Goal: Task Accomplishment & Management: Manage account settings

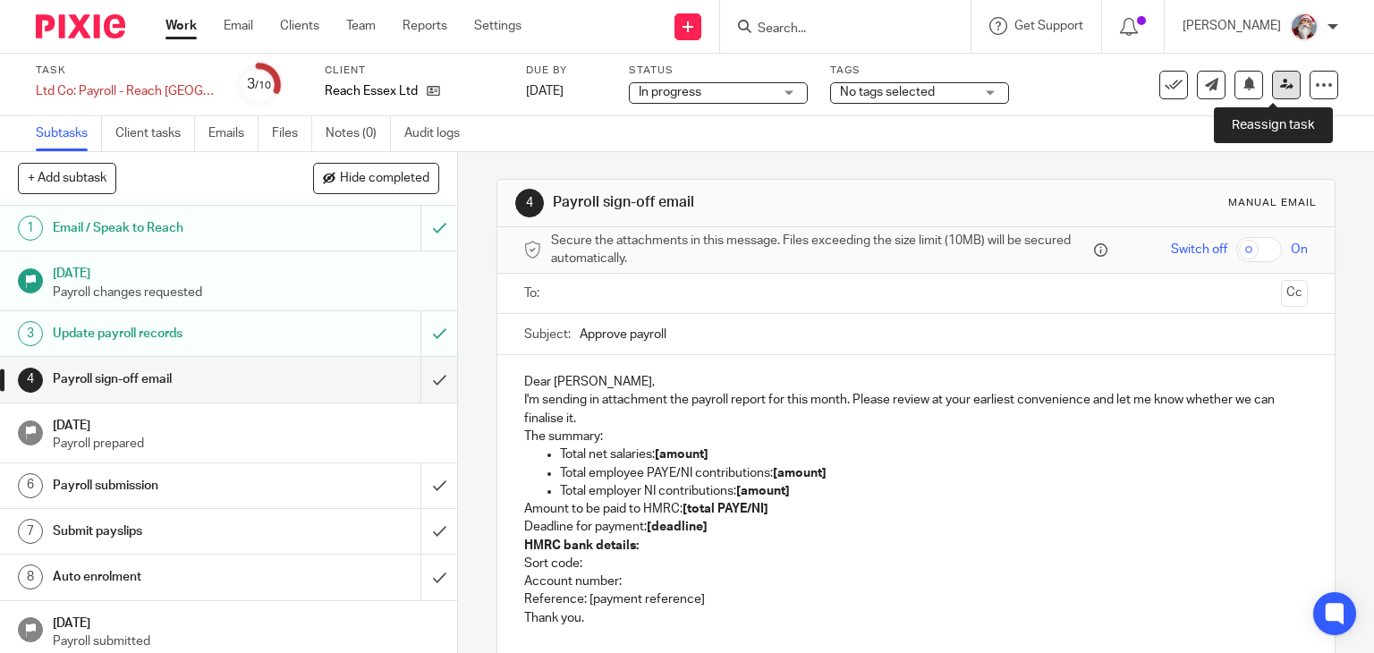
click at [1272, 95] on link at bounding box center [1286, 85] width 29 height 29
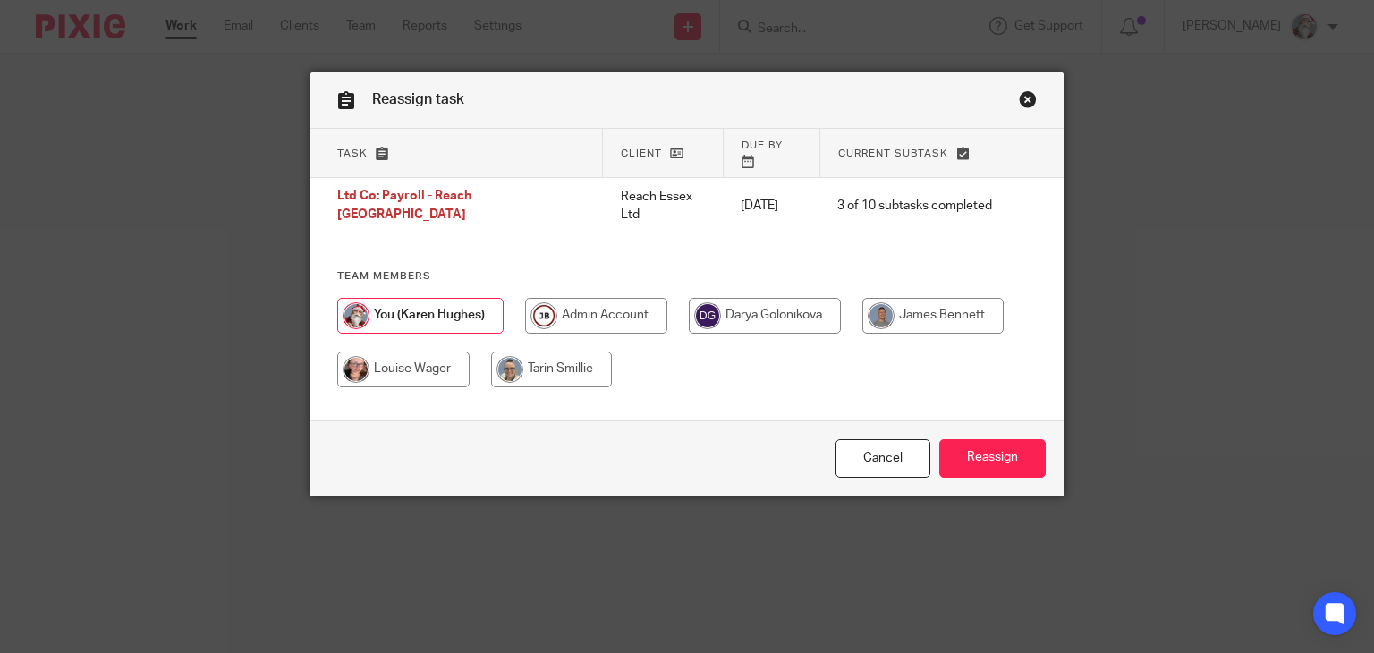
click at [972, 298] on input "radio" at bounding box center [932, 316] width 141 height 36
radio input "true"
click at [1002, 458] on input "Reassign" at bounding box center [992, 458] width 106 height 38
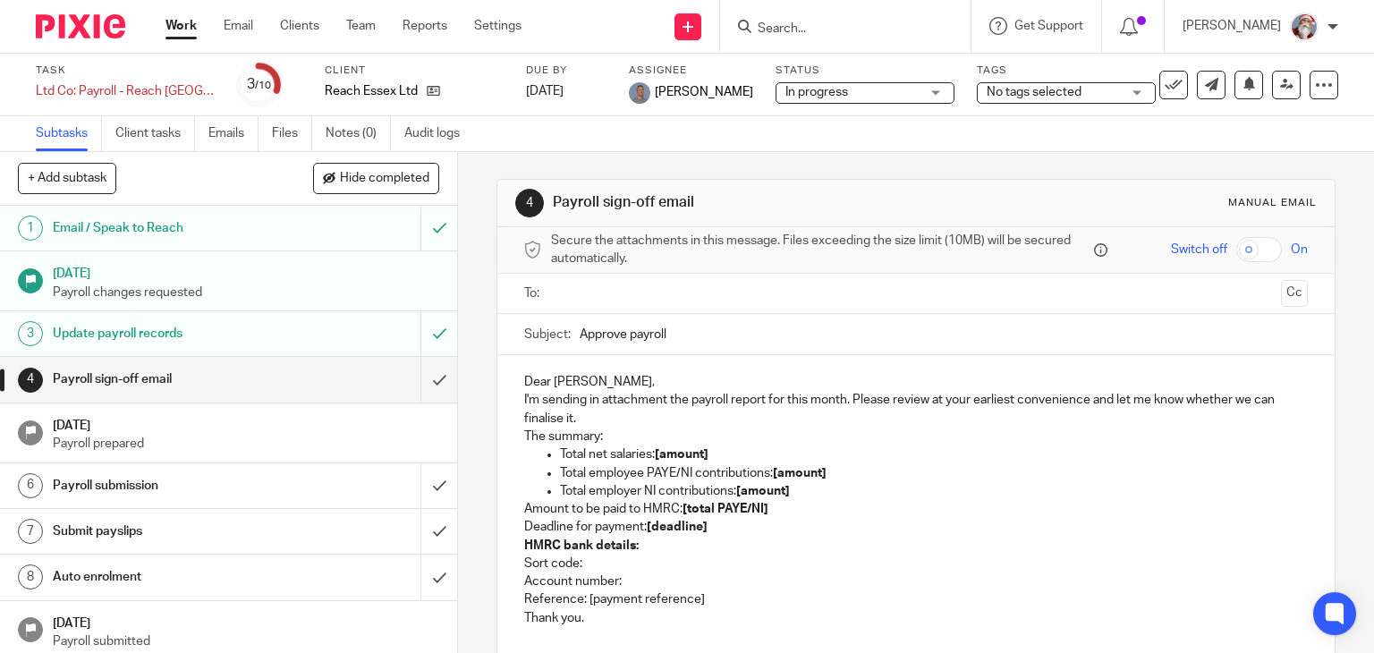
click at [180, 19] on link "Work" at bounding box center [181, 26] width 31 height 18
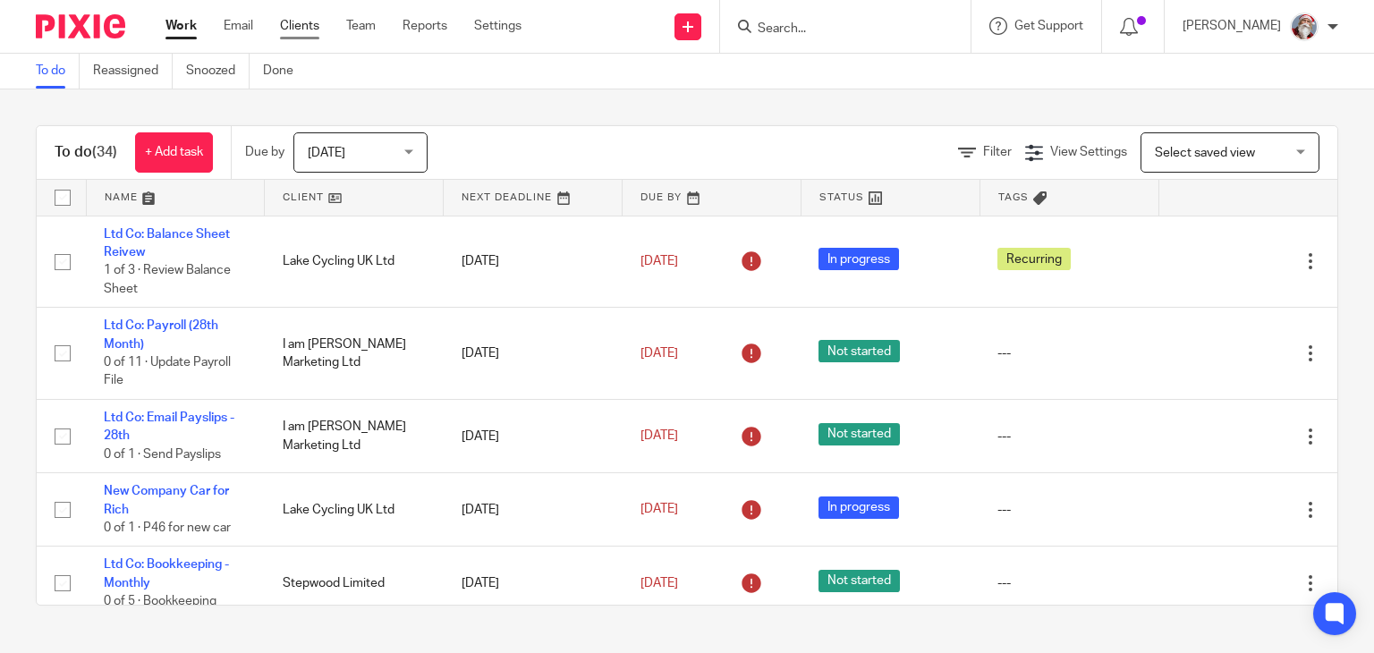
click at [292, 26] on link "Clients" at bounding box center [299, 26] width 39 height 18
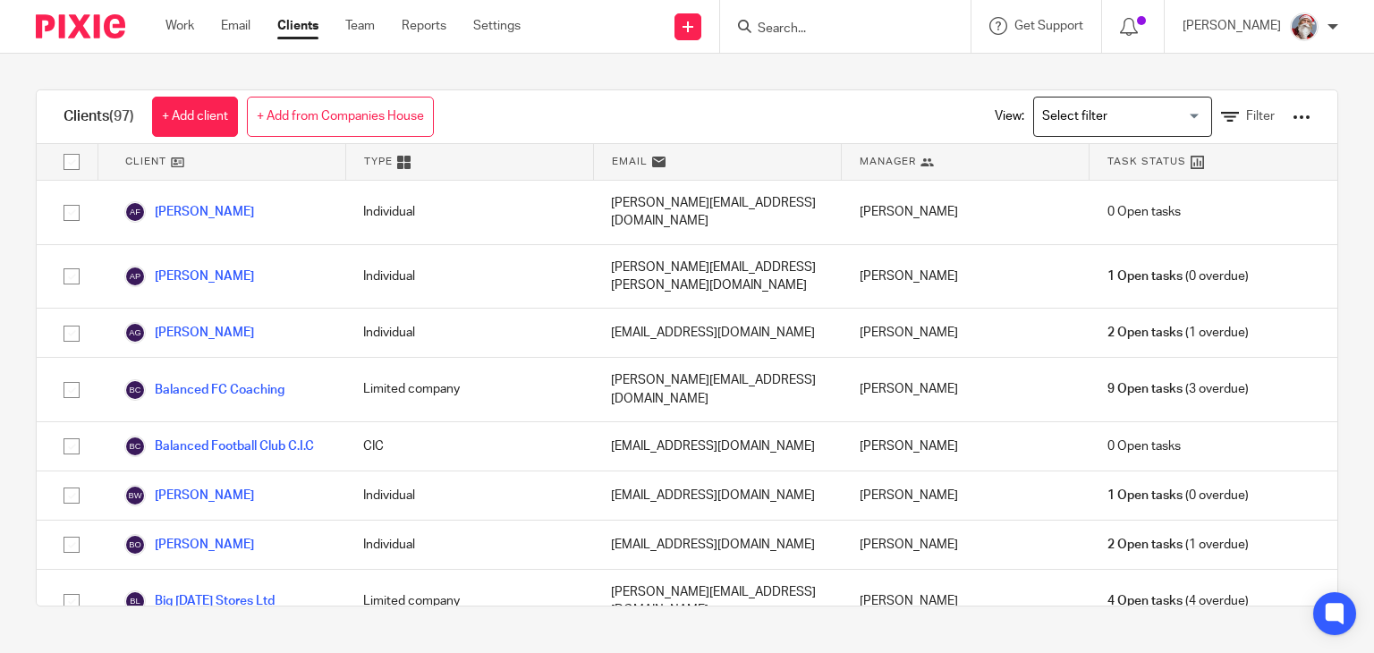
click at [839, 33] on input "Search" at bounding box center [836, 29] width 161 height 16
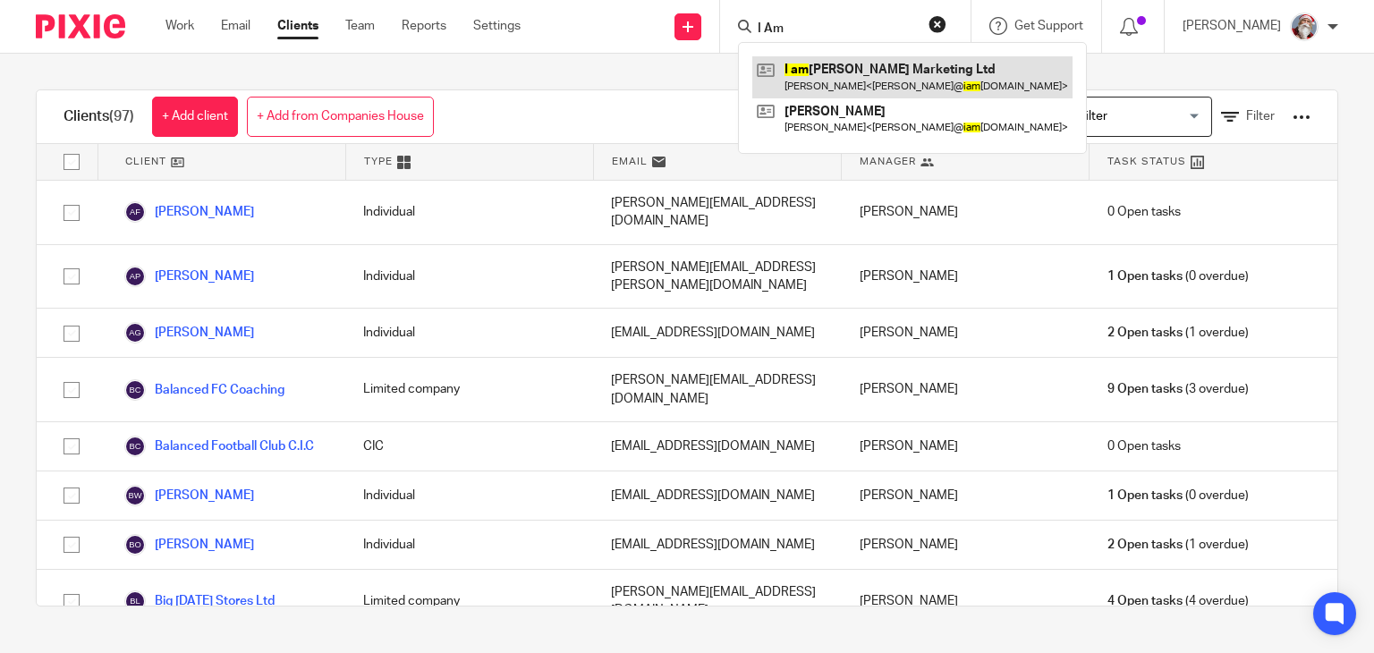
type input "I Am"
click at [815, 81] on link at bounding box center [912, 76] width 320 height 41
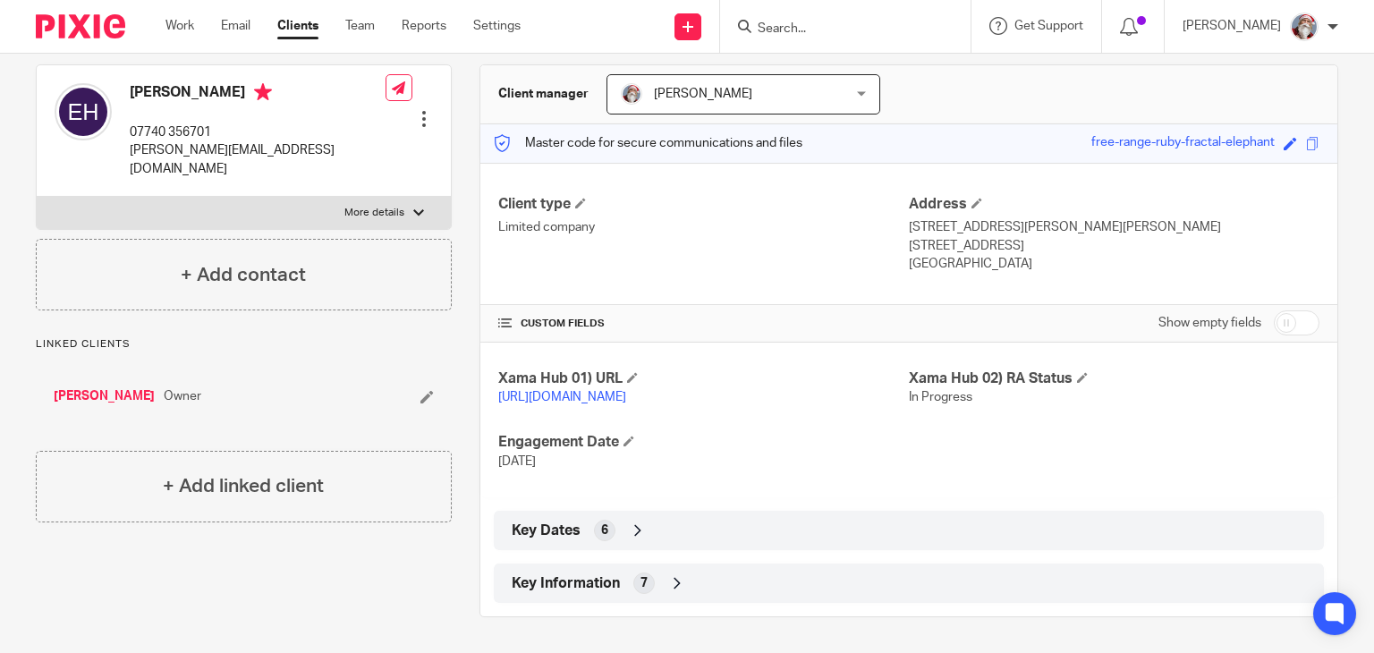
scroll to position [175, 0]
click at [671, 582] on icon at bounding box center [677, 583] width 18 height 18
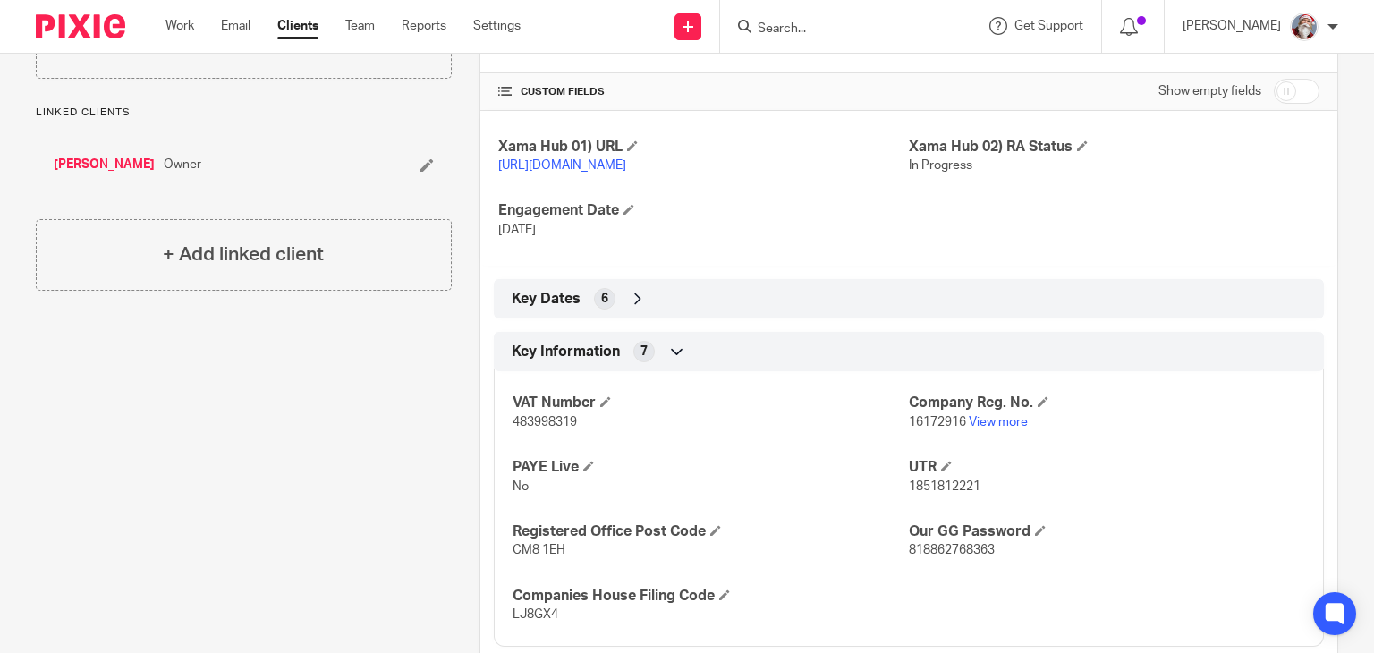
scroll to position [140, 0]
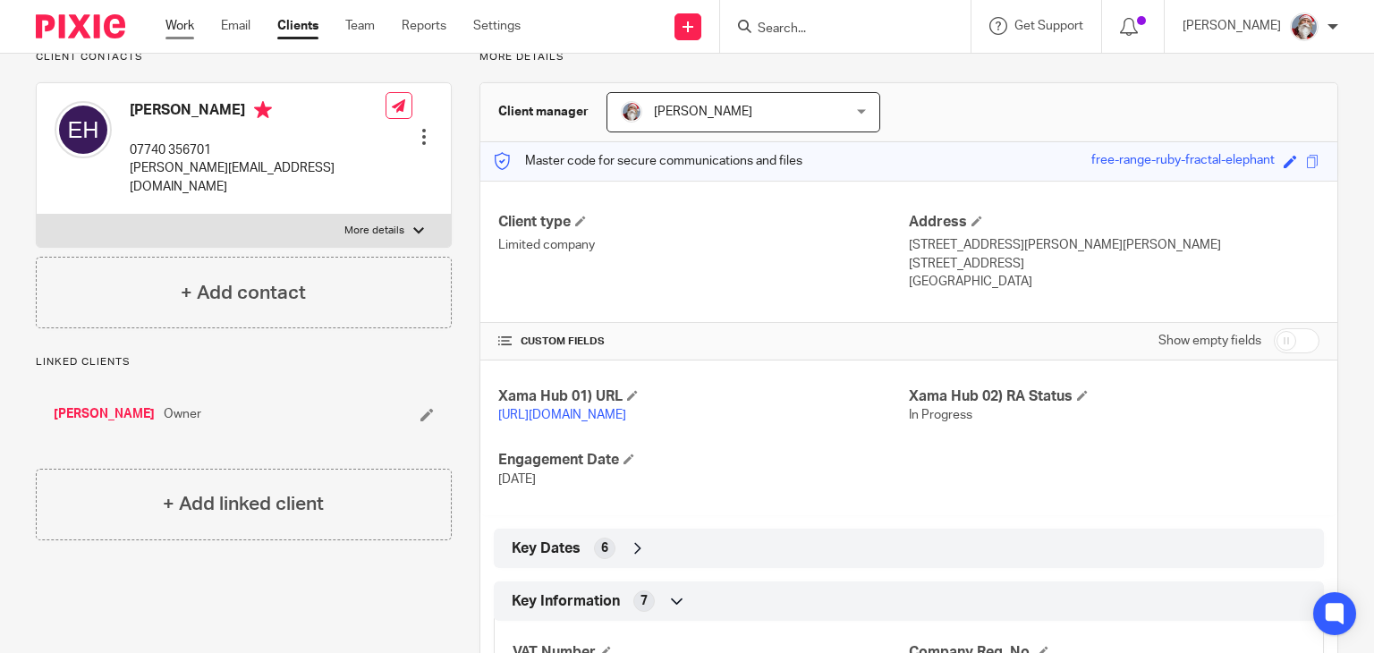
click at [185, 19] on link "Work" at bounding box center [180, 26] width 29 height 18
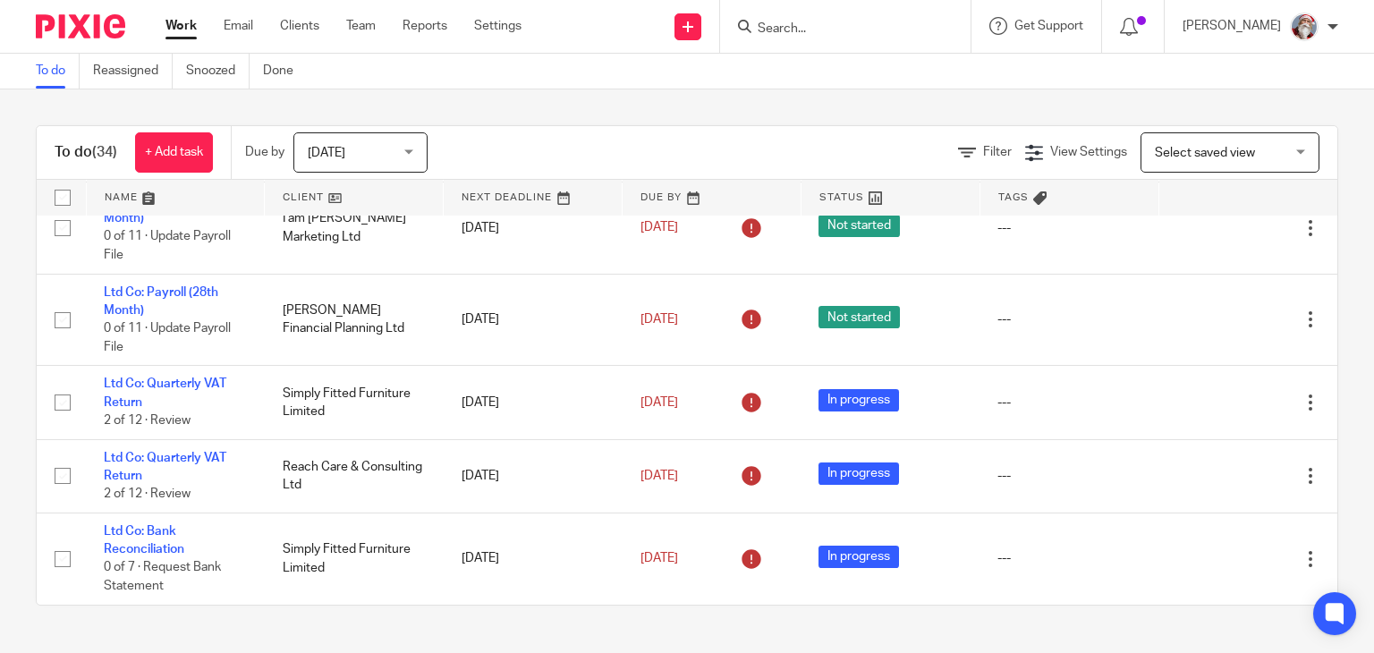
scroll to position [2478, 0]
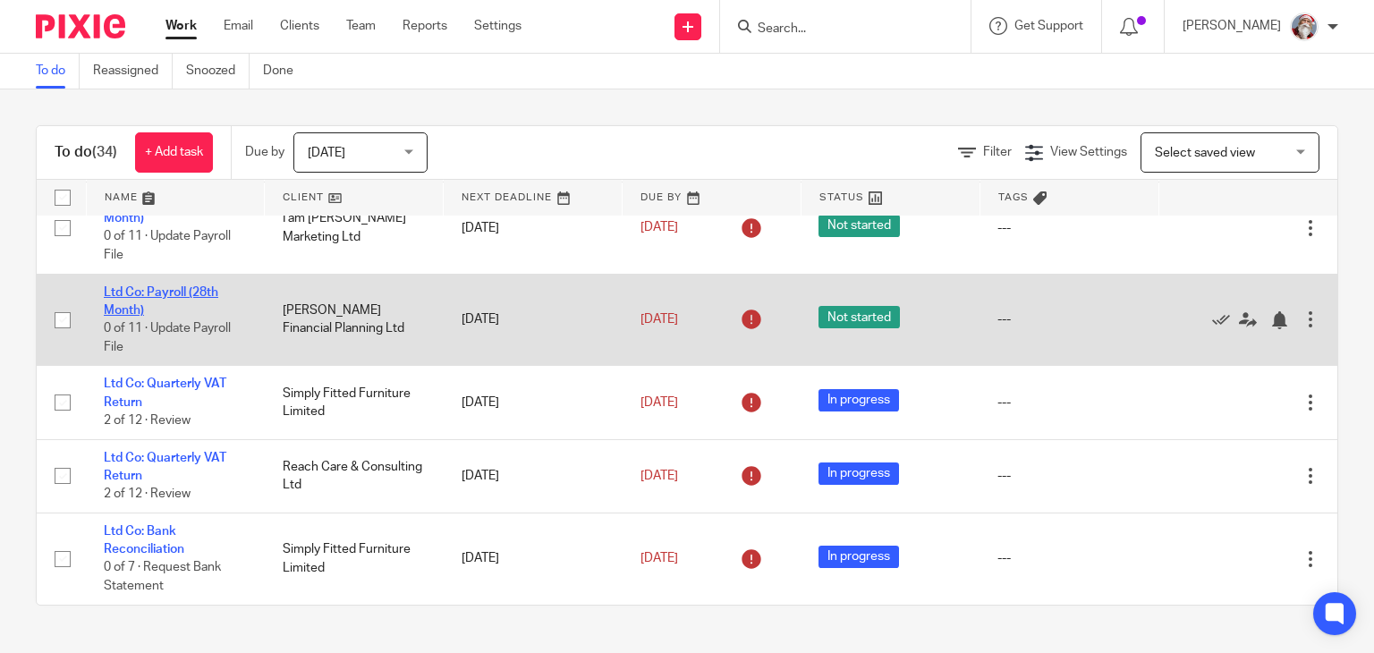
click at [197, 292] on link "Ltd Co: Payroll (28th Month)" at bounding box center [161, 301] width 115 height 30
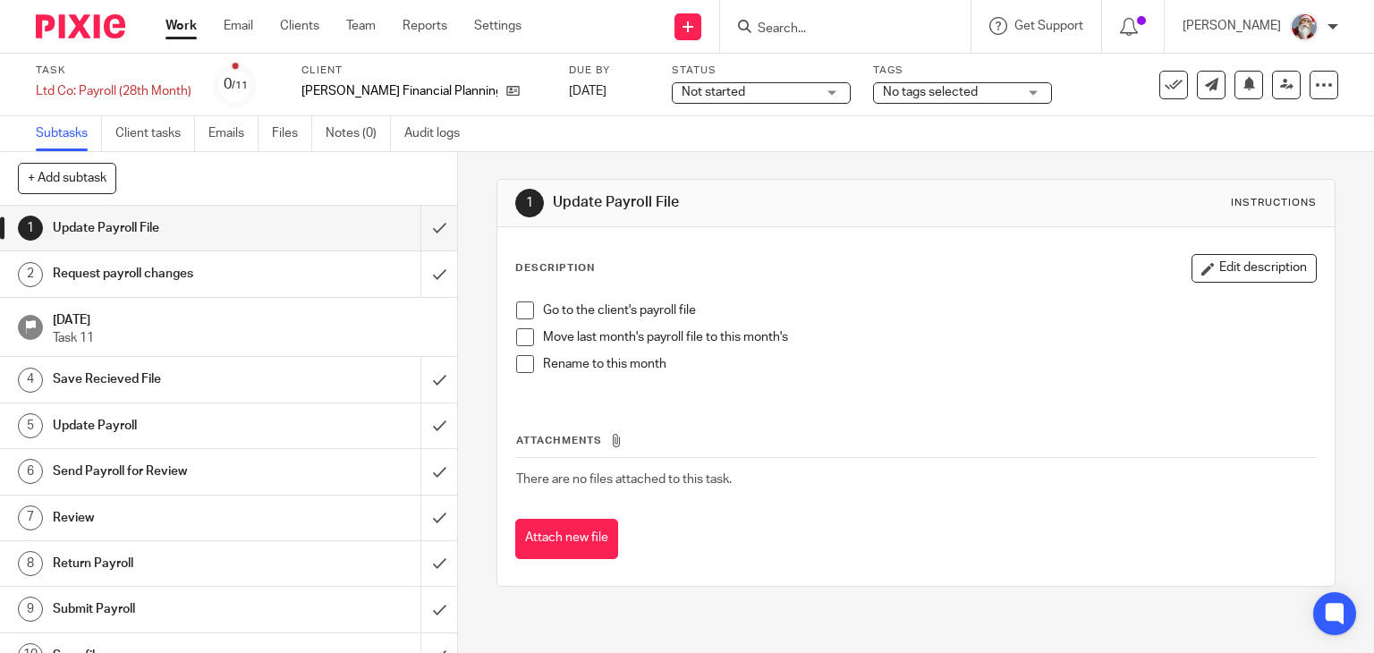
click at [743, 94] on span "Not started" at bounding box center [749, 92] width 134 height 19
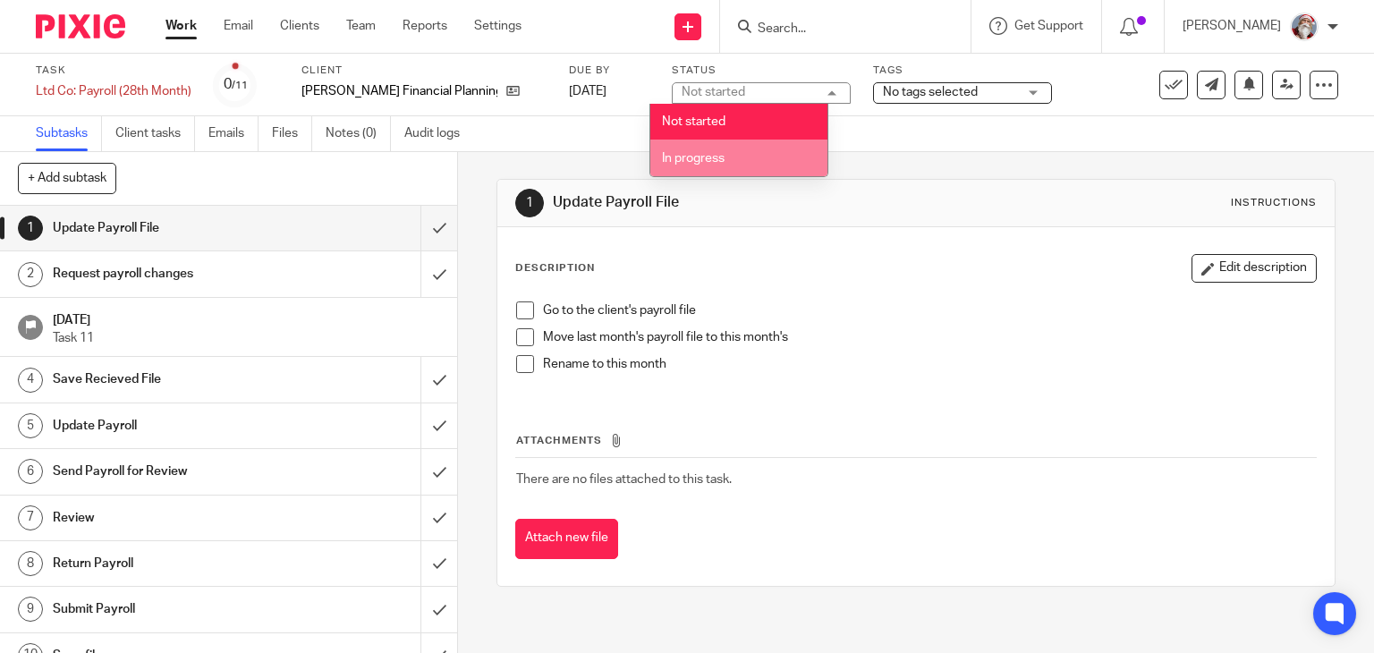
click at [704, 162] on span "In progress" at bounding box center [693, 158] width 63 height 13
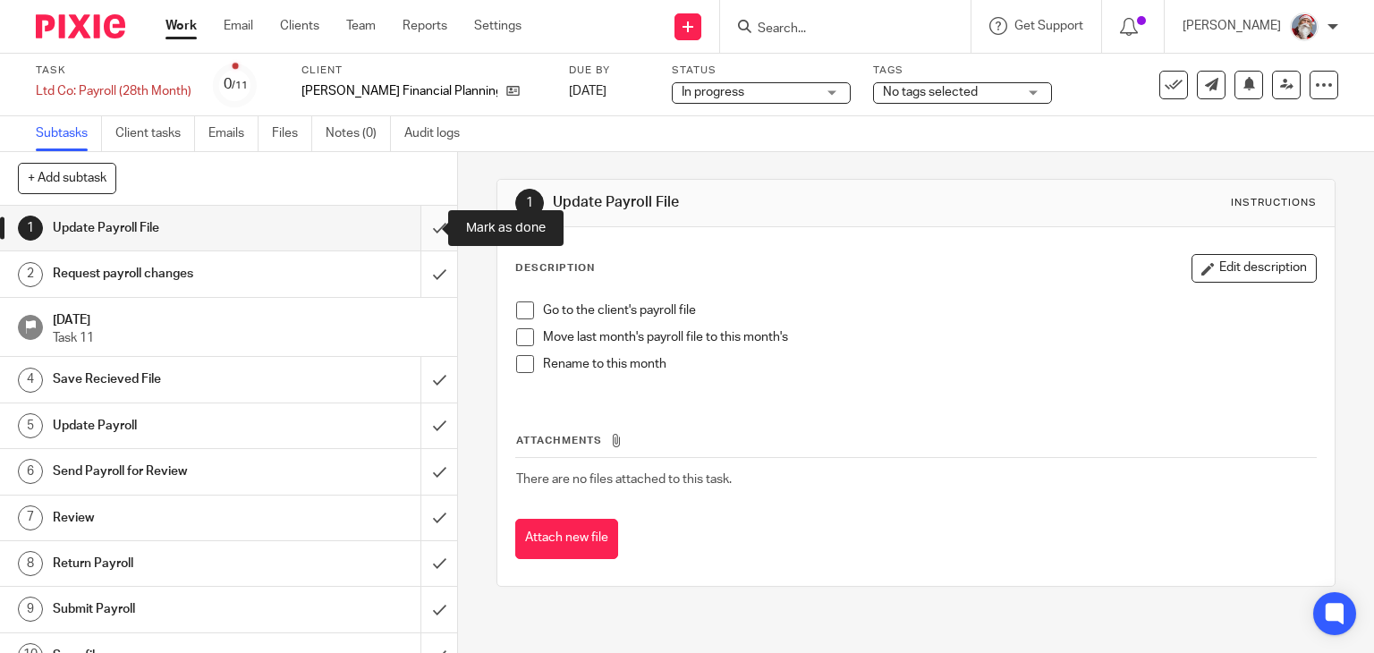
click at [420, 243] on input "submit" at bounding box center [228, 228] width 457 height 45
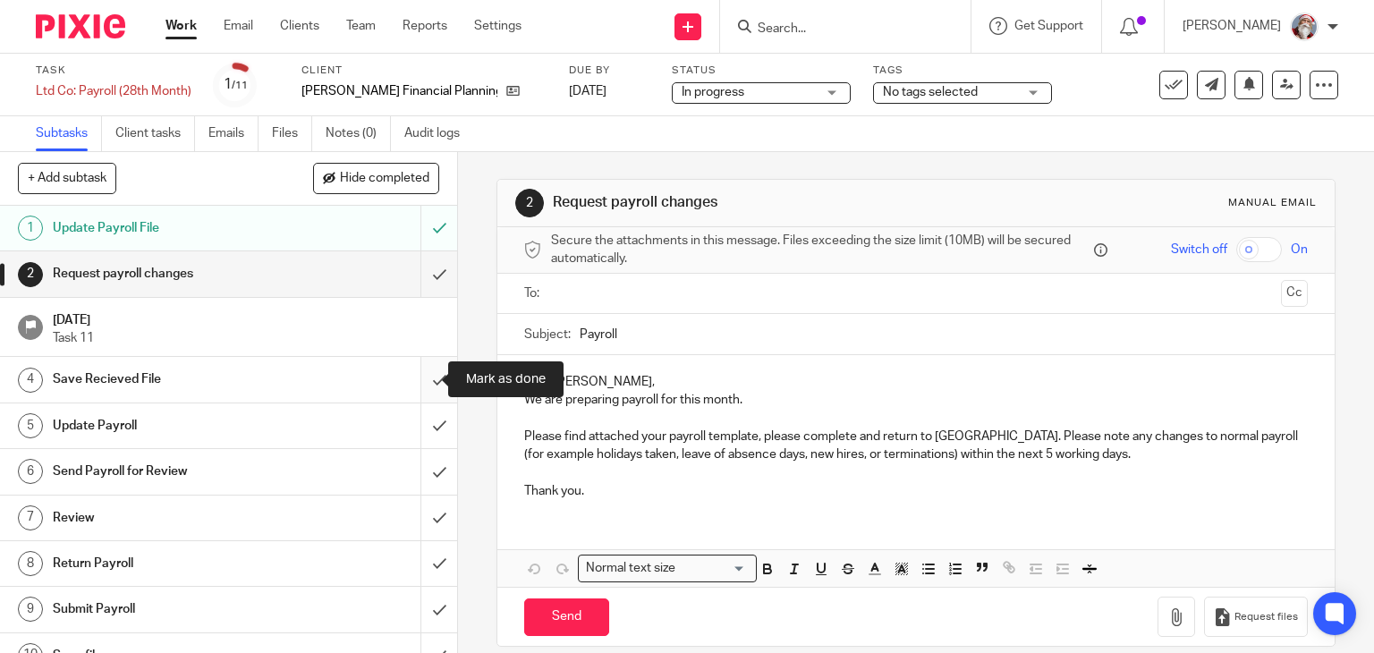
click at [416, 389] on input "submit" at bounding box center [228, 379] width 457 height 45
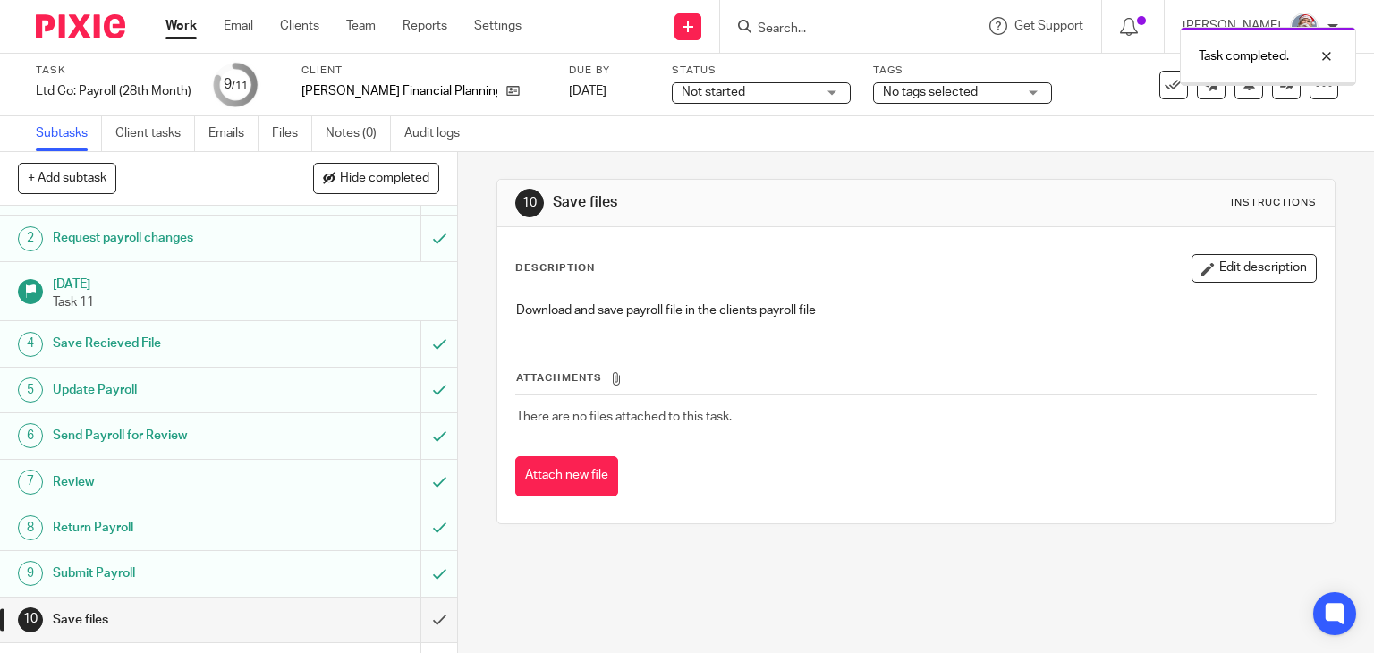
scroll to position [70, 0]
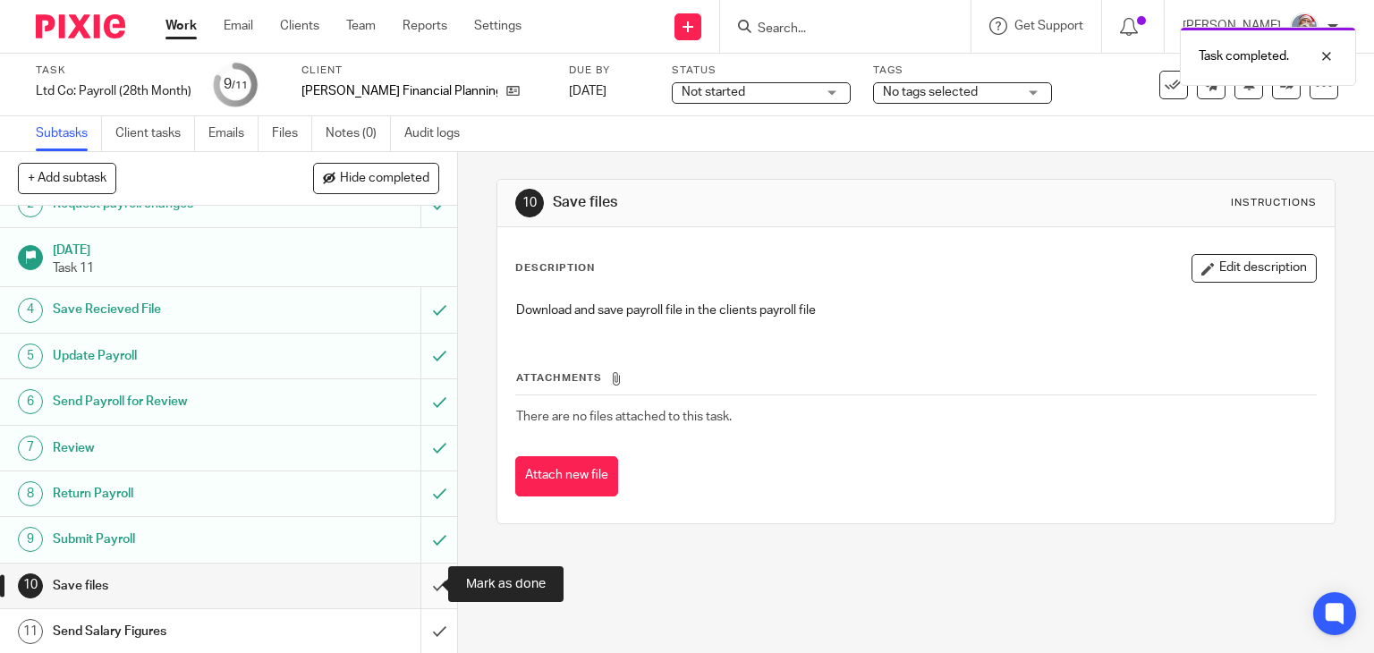
click at [422, 589] on input "submit" at bounding box center [228, 586] width 457 height 45
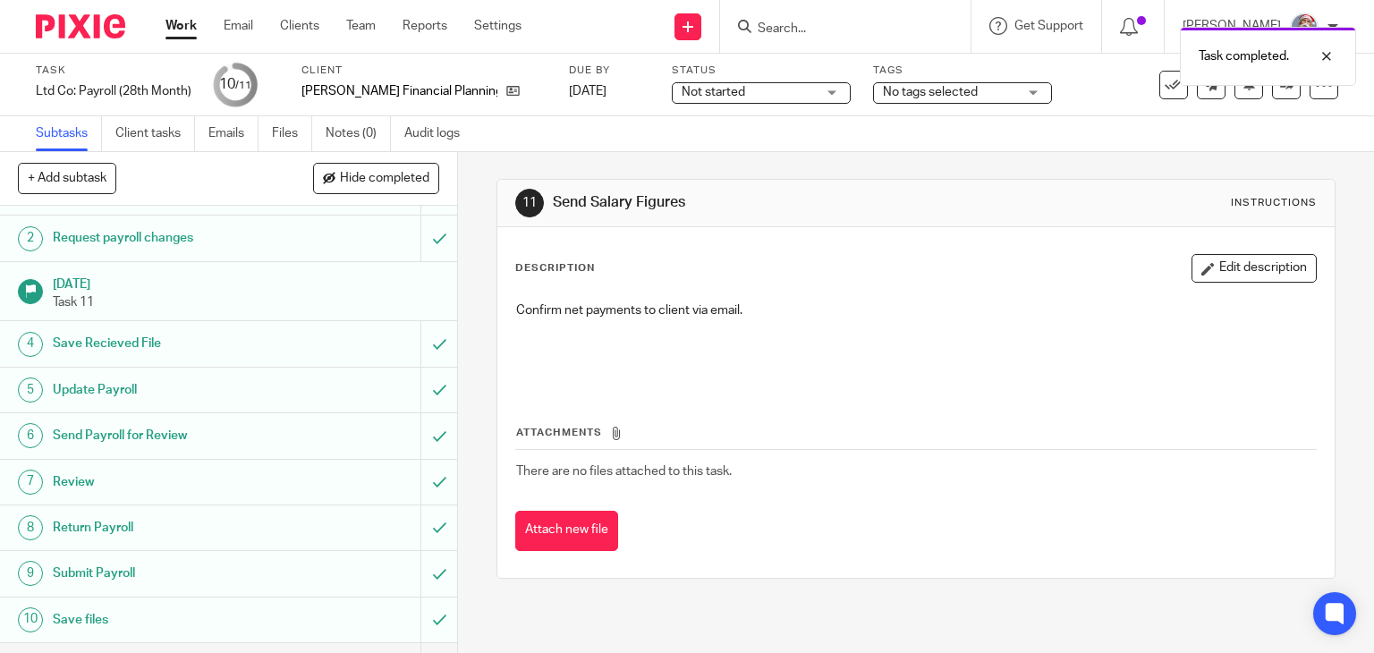
scroll to position [70, 0]
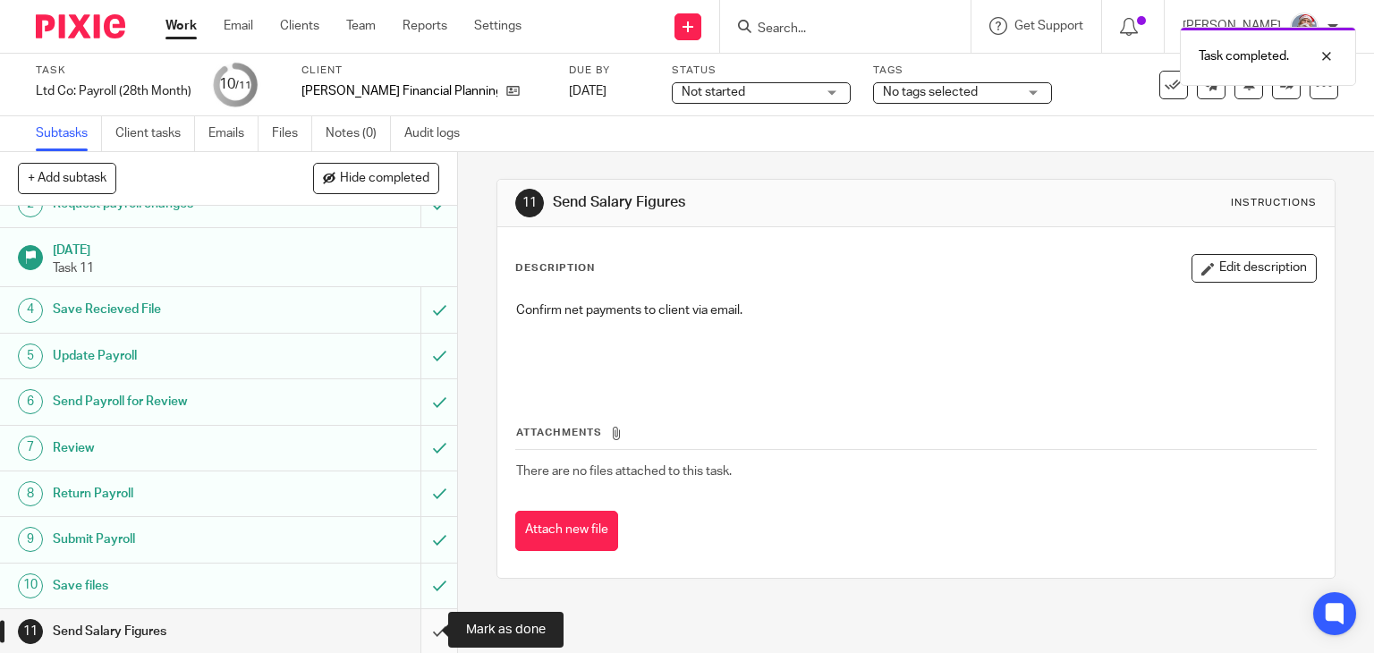
click at [422, 637] on input "submit" at bounding box center [228, 631] width 457 height 45
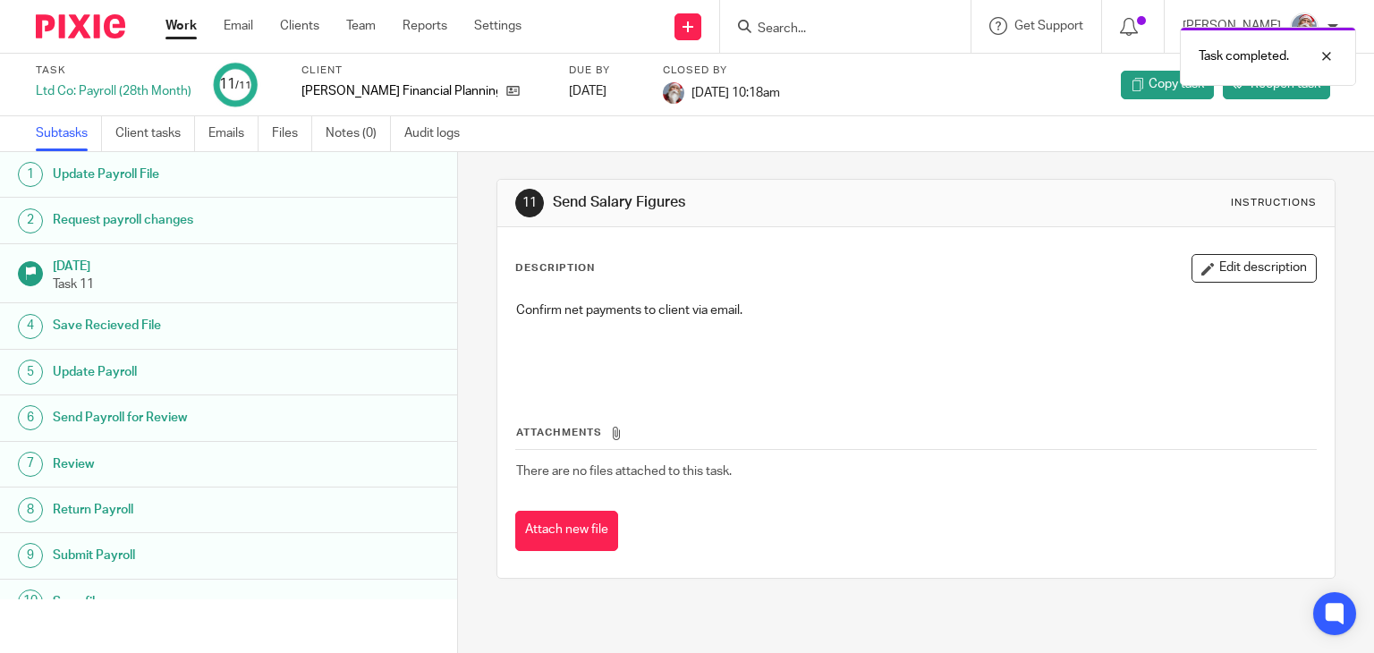
click at [166, 17] on link "Work" at bounding box center [181, 26] width 31 height 18
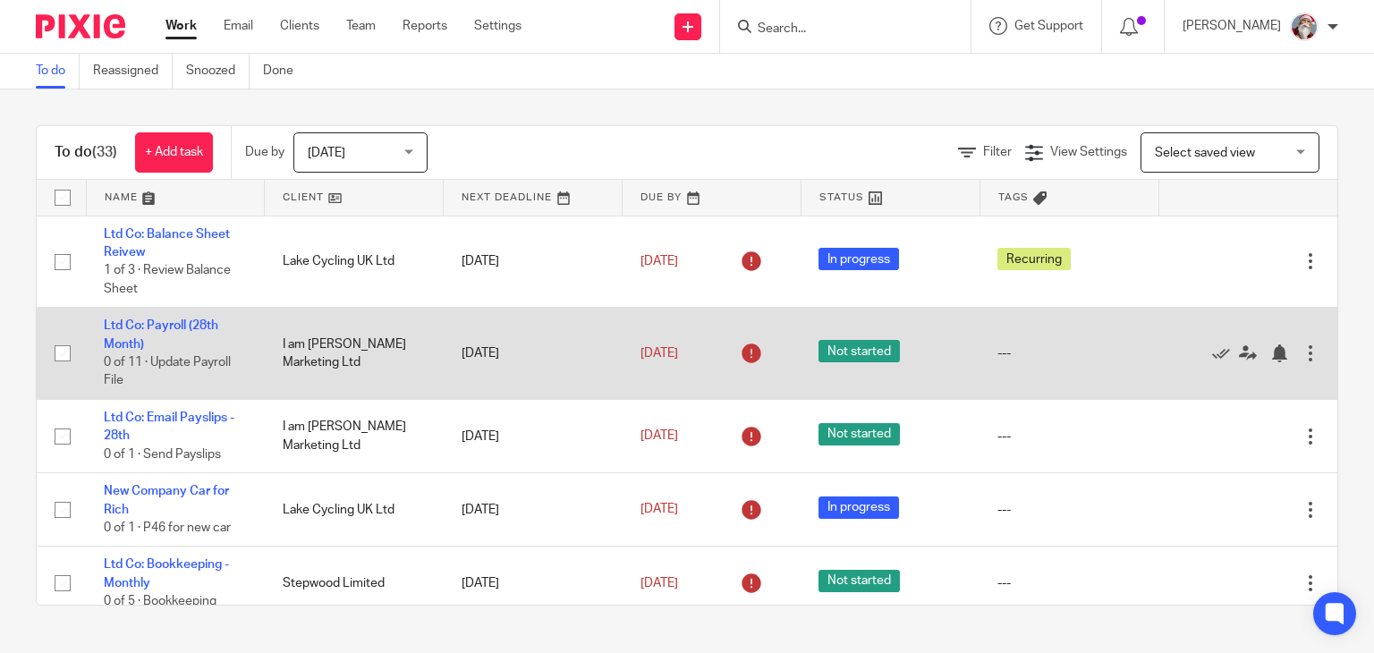
click at [1269, 364] on div "Edit task Delete" at bounding box center [1247, 353] width 143 height 45
click at [1302, 355] on div at bounding box center [1311, 353] width 18 height 18
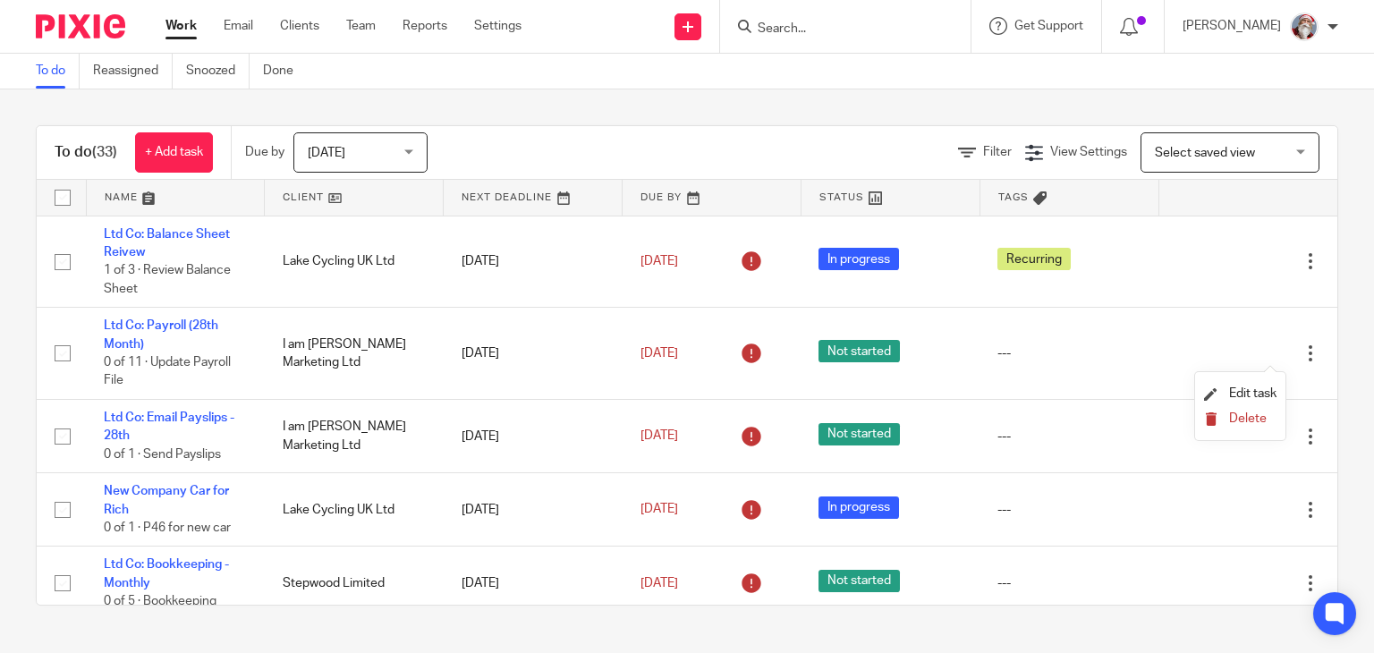
click at [1235, 424] on span "Delete" at bounding box center [1248, 418] width 38 height 13
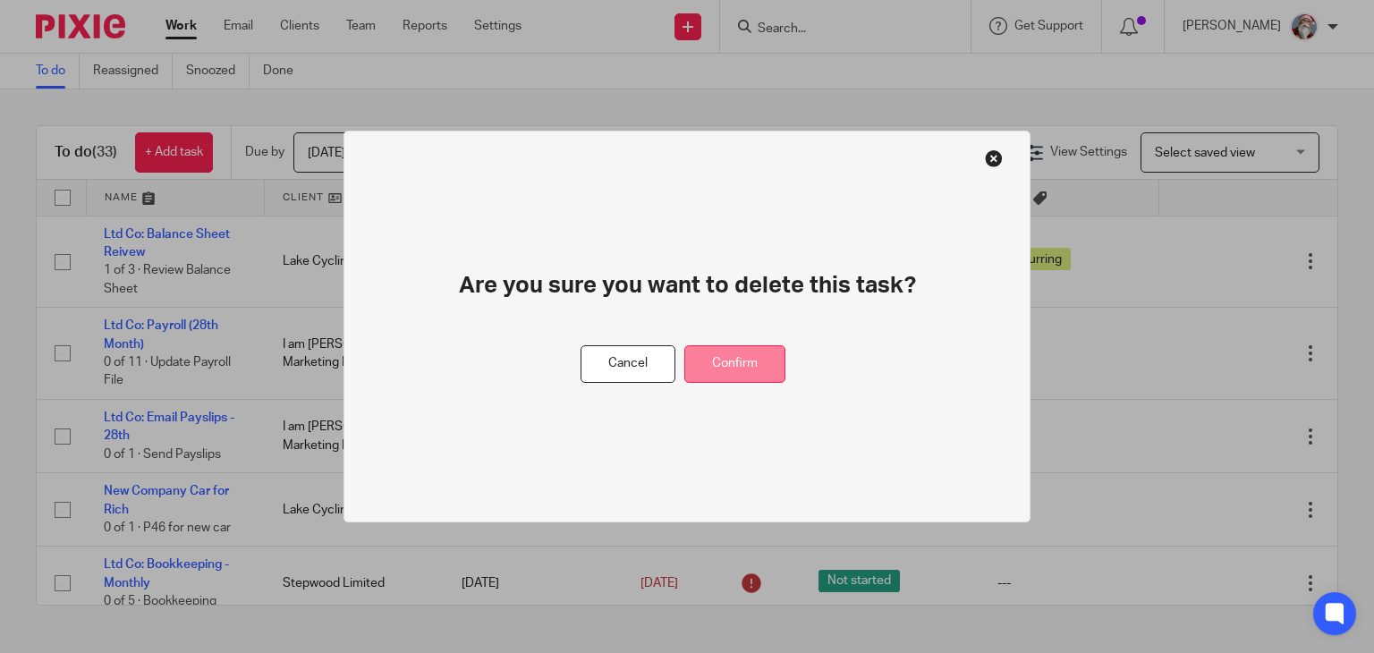
click at [749, 372] on button "Confirm" at bounding box center [734, 364] width 101 height 38
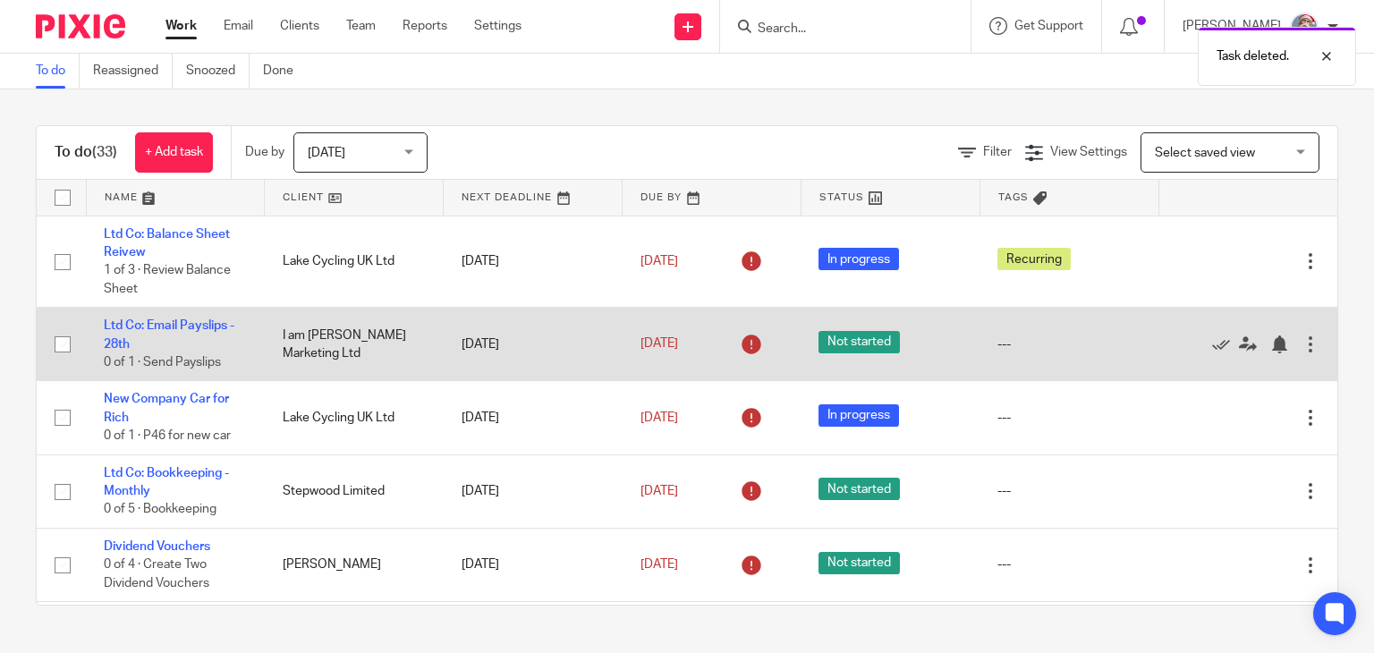
click at [1302, 344] on div at bounding box center [1311, 344] width 18 height 18
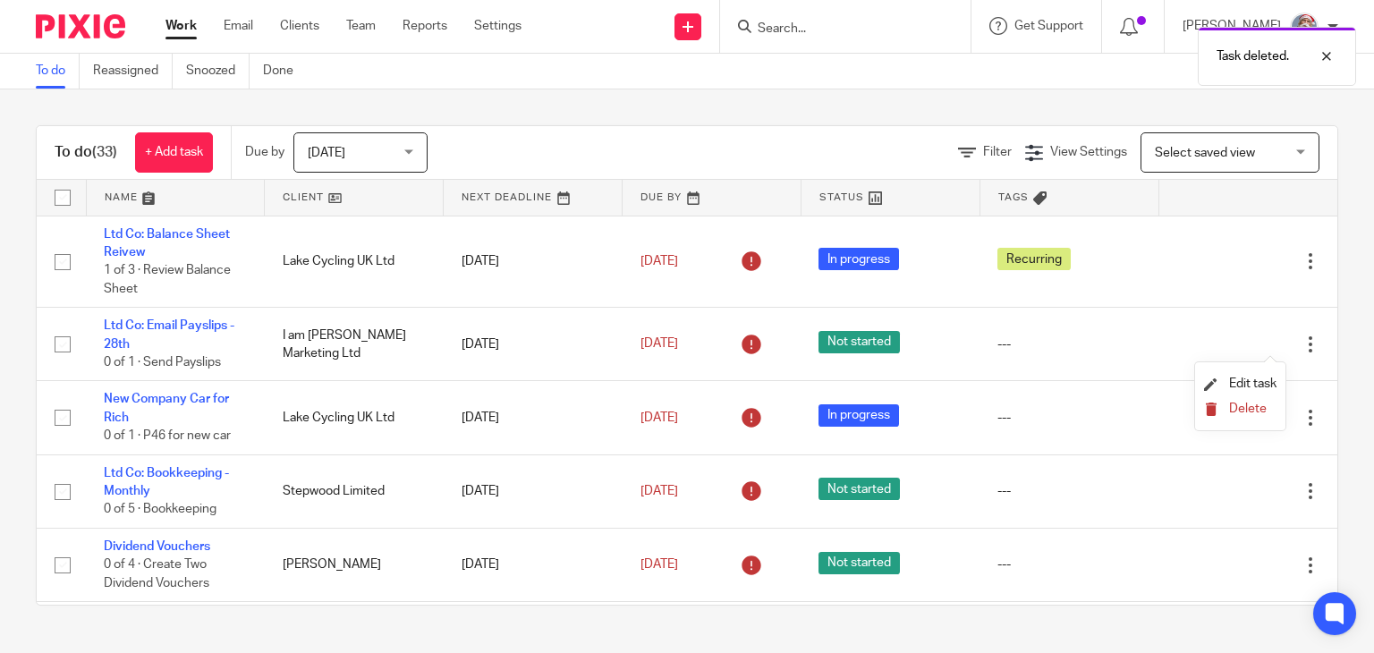
click at [1224, 412] on button "Delete" at bounding box center [1240, 410] width 72 height 14
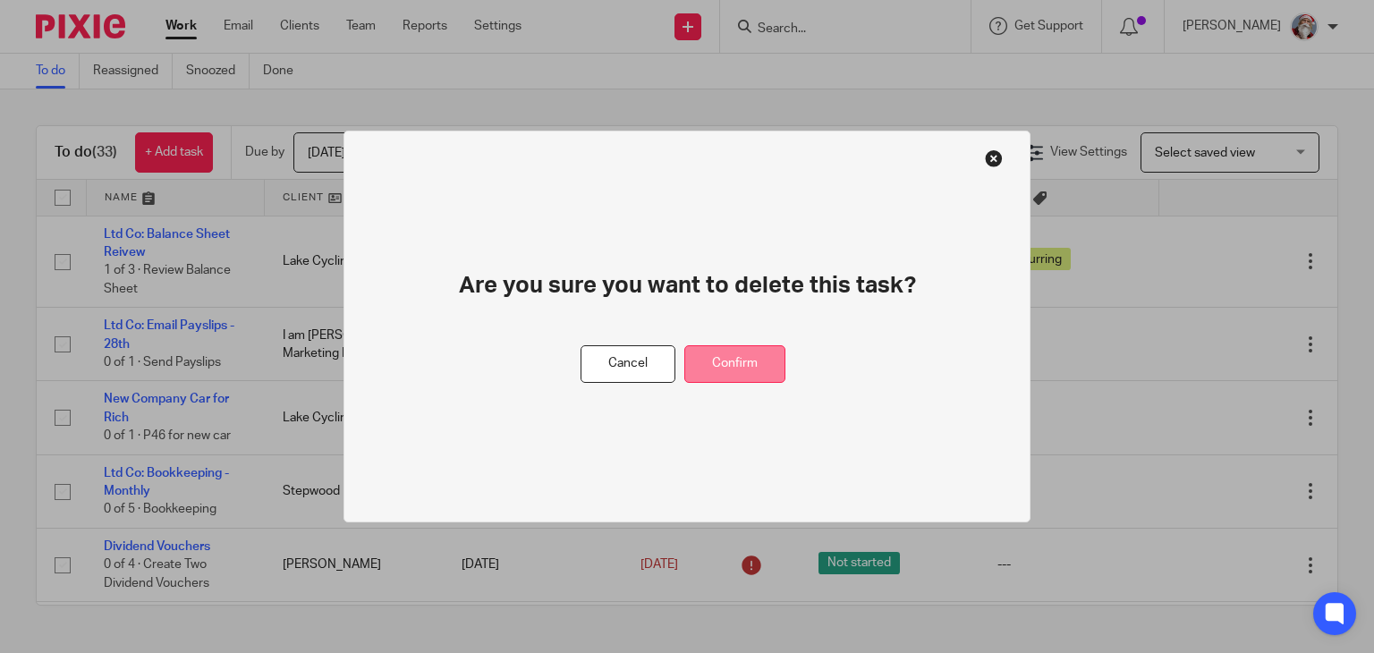
click at [760, 368] on button "Confirm" at bounding box center [734, 364] width 101 height 38
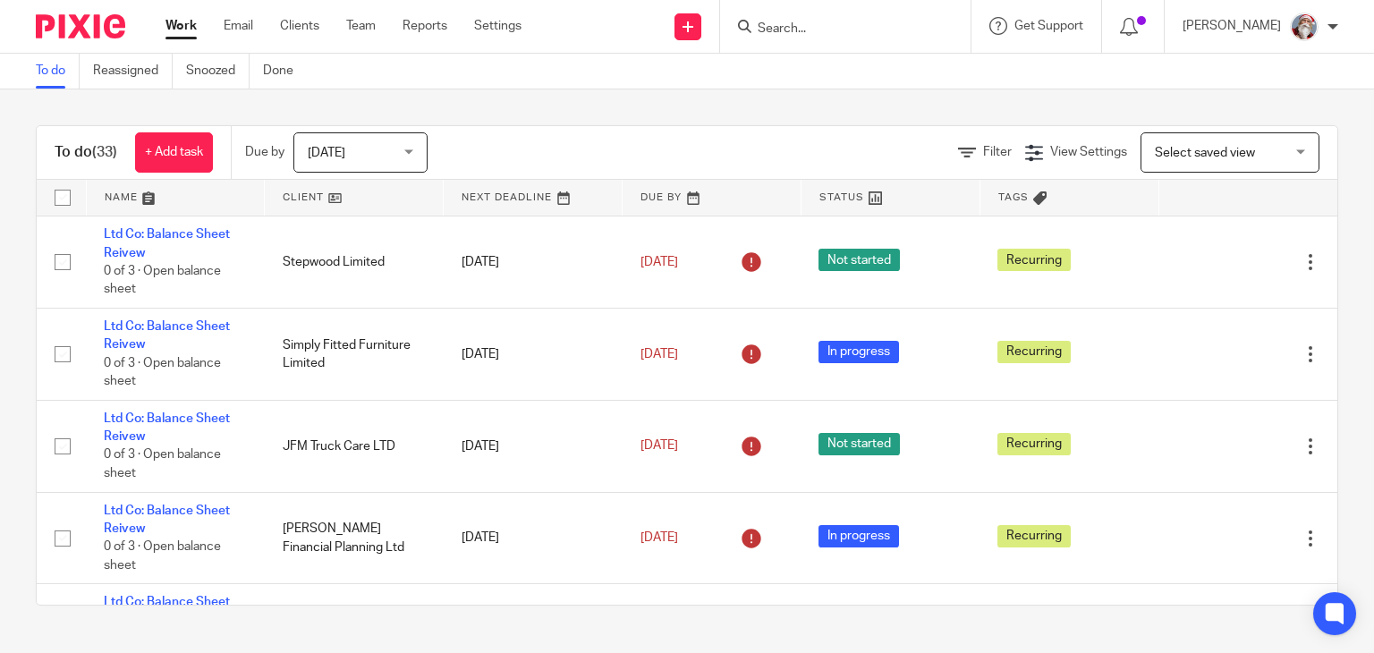
scroll to position [72, 0]
